Goal: Information Seeking & Learning: Learn about a topic

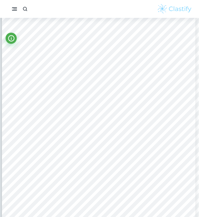
scroll to position [341, 1]
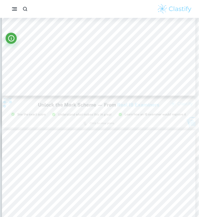
type input "3"
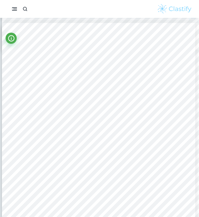
scroll to position [572, 1]
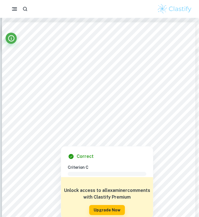
click at [53, 111] on div at bounding box center [127, 114] width 195 height 7
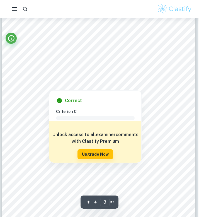
click at [43, 84] on div at bounding box center [96, 82] width 145 height 5
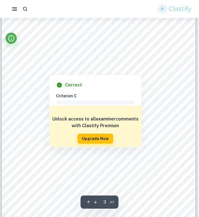
scroll to position [588, 1]
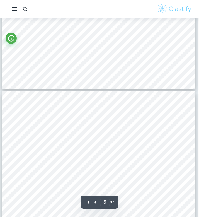
type input "4"
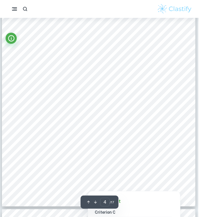
scroll to position [862, 1]
